Goal: Find specific page/section: Find specific page/section

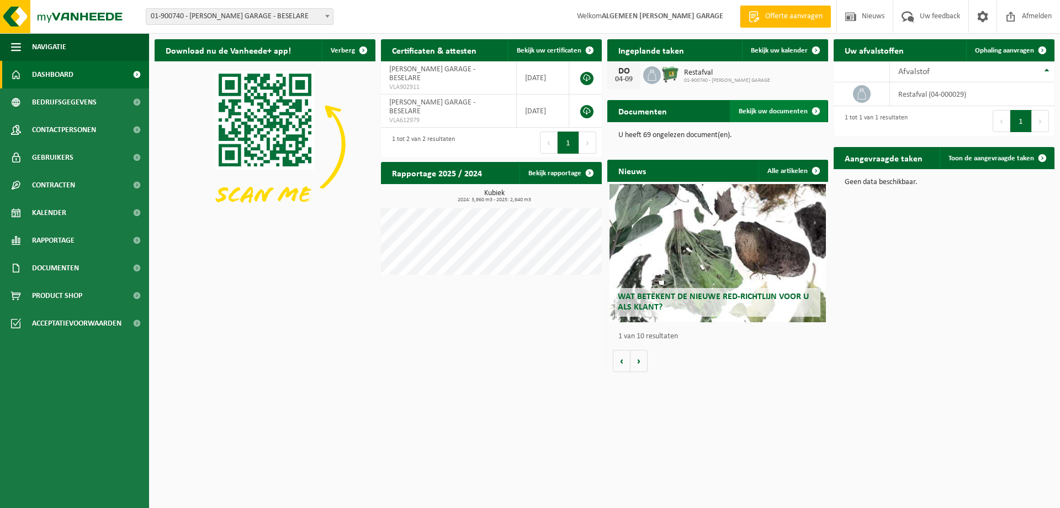
click at [749, 107] on link "Bekijk uw documenten" at bounding box center [778, 111] width 97 height 22
